Goal: Feedback & Contribution: Contribute content

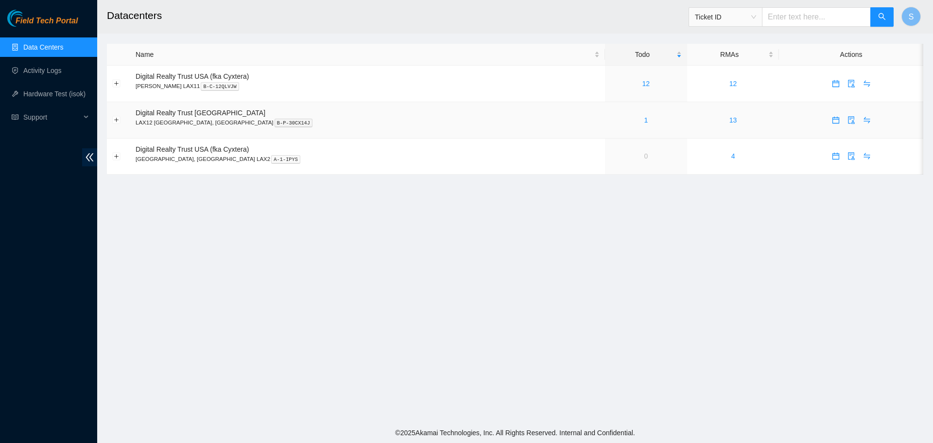
click at [610, 121] on div "1" at bounding box center [645, 120] width 71 height 11
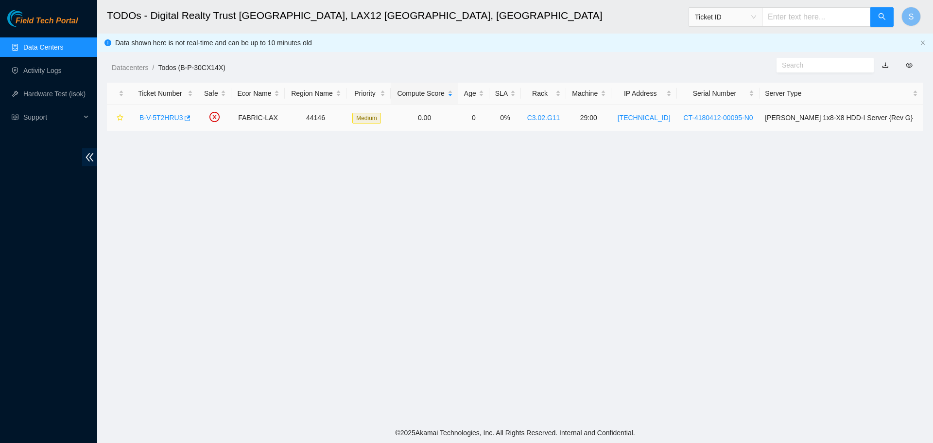
click at [154, 118] on link "B-V-5T2HRU3" at bounding box center [160, 118] width 43 height 8
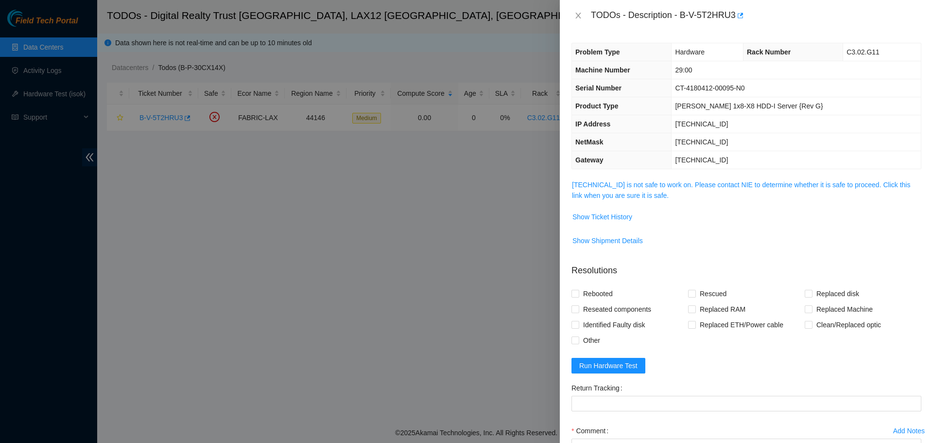
click at [655, 178] on div "Problem Type Hardware Rack Number C3.02.G11 Machine Number 29:00 Serial Number …" at bounding box center [746, 237] width 373 height 412
click at [654, 186] on link "23.194.216.60 is not safe to work on. Please contact NIE to determine whether i…" at bounding box center [741, 190] width 338 height 18
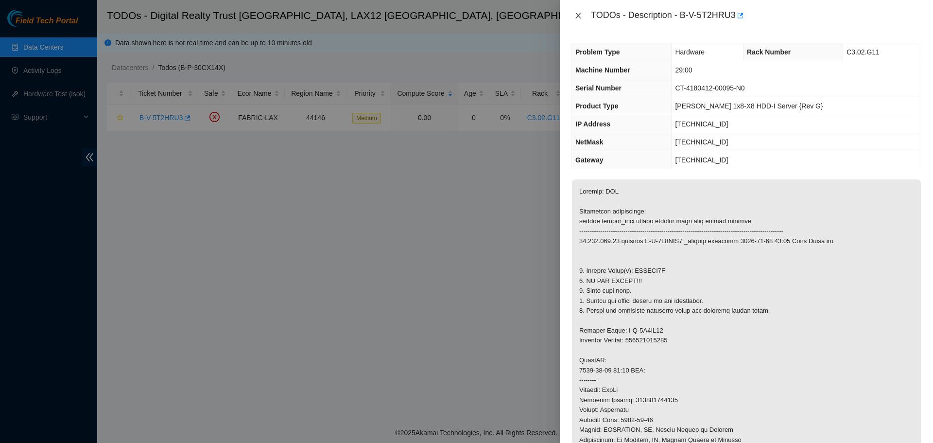
click at [572, 17] on button "Close" at bounding box center [578, 15] width 14 height 9
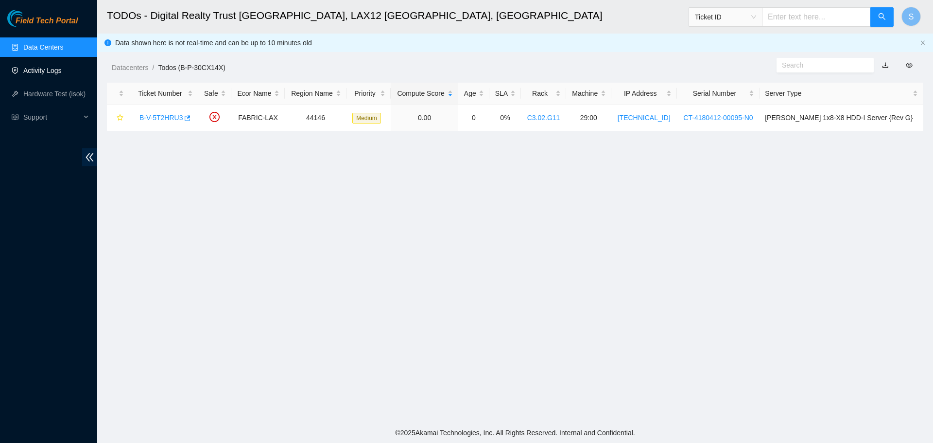
click at [62, 68] on link "Activity Logs" at bounding box center [42, 71] width 38 height 8
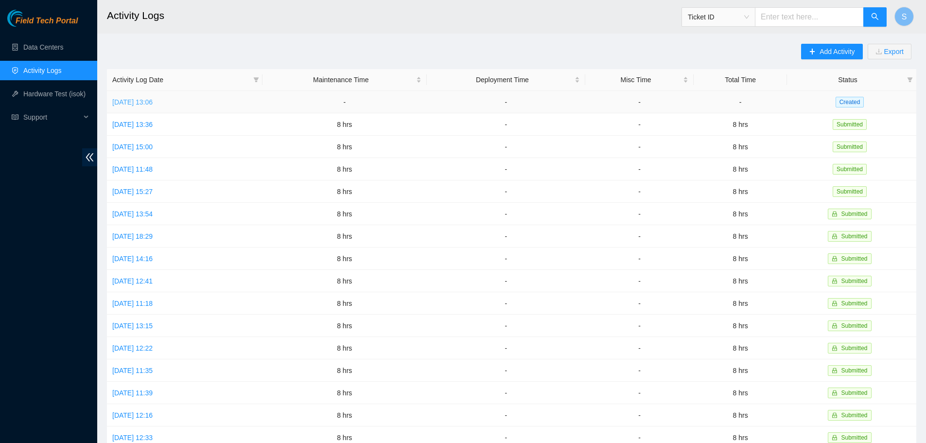
click at [153, 102] on link "Thu, 14 Aug 2025 13:06" at bounding box center [132, 102] width 40 height 8
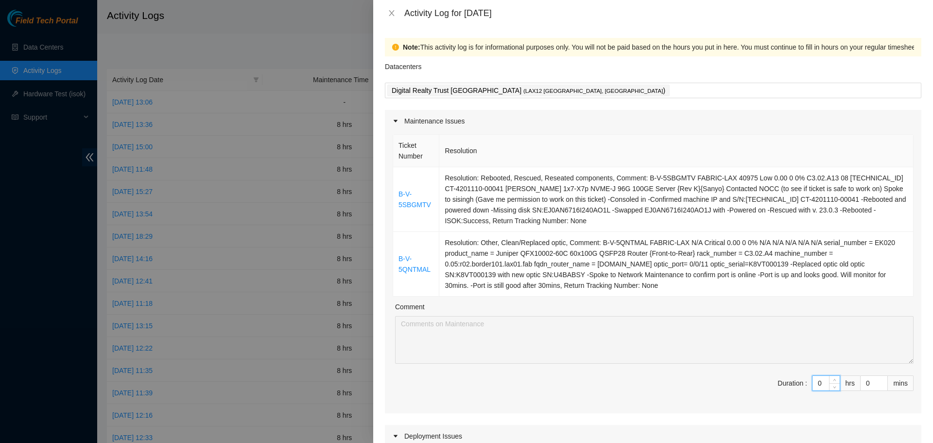
click at [818, 388] on input "0" at bounding box center [825, 383] width 27 height 15
type input "8"
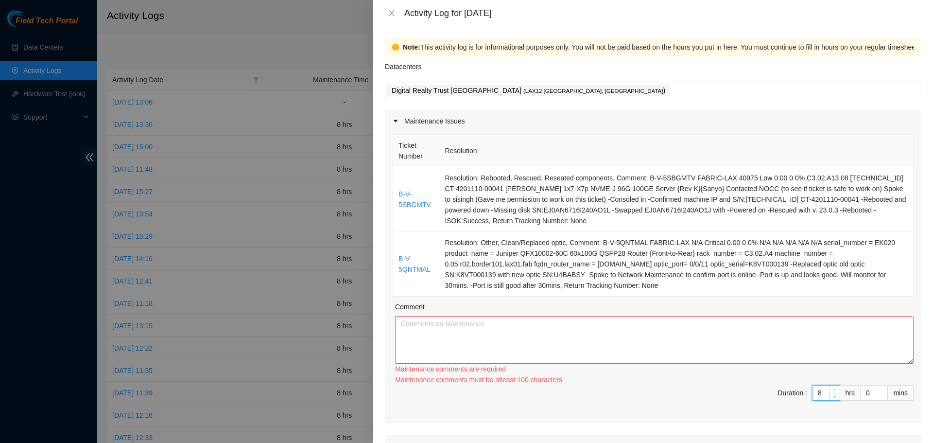
type input "8"
click at [765, 331] on textarea "Comment" at bounding box center [654, 340] width 518 height 48
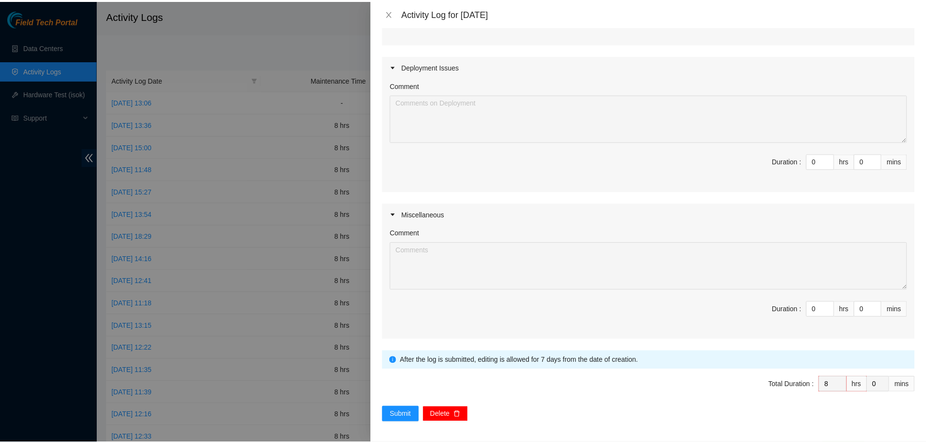
scroll to position [372, 0]
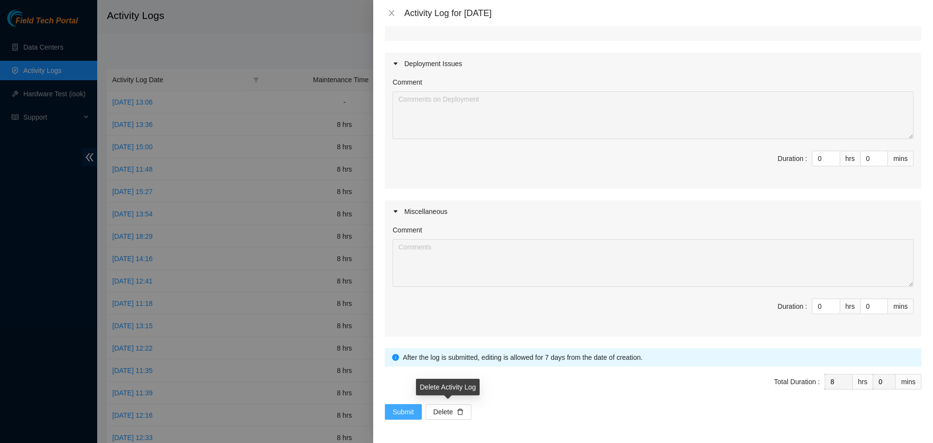
type textarea "Started my day logging into my akamai field tech portal and working on a 2 tick…"
click at [396, 415] on span "Submit" at bounding box center [403, 411] width 21 height 11
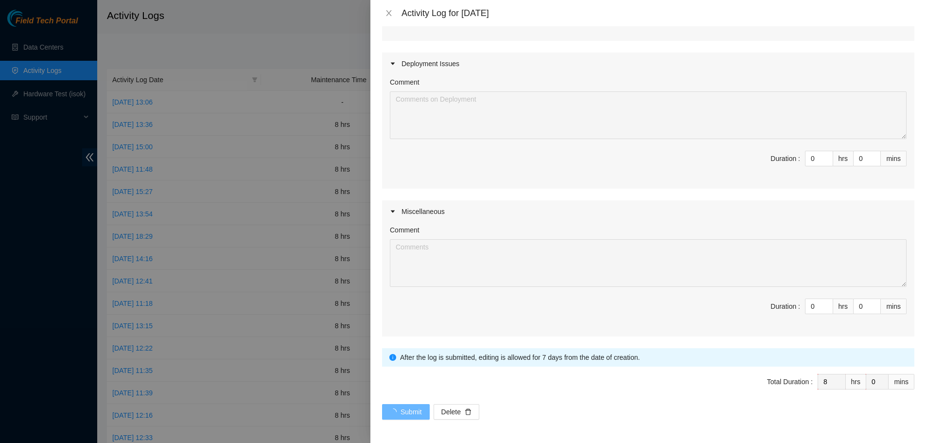
scroll to position [0, 0]
